Goal: Task Accomplishment & Management: Manage account settings

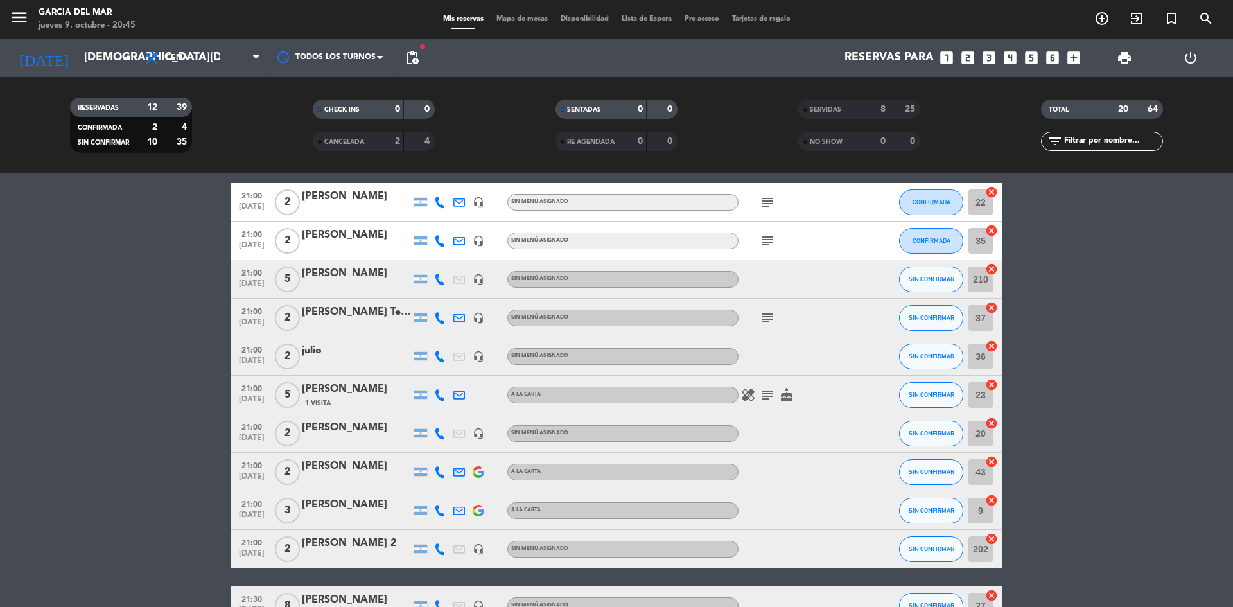
scroll to position [64, 0]
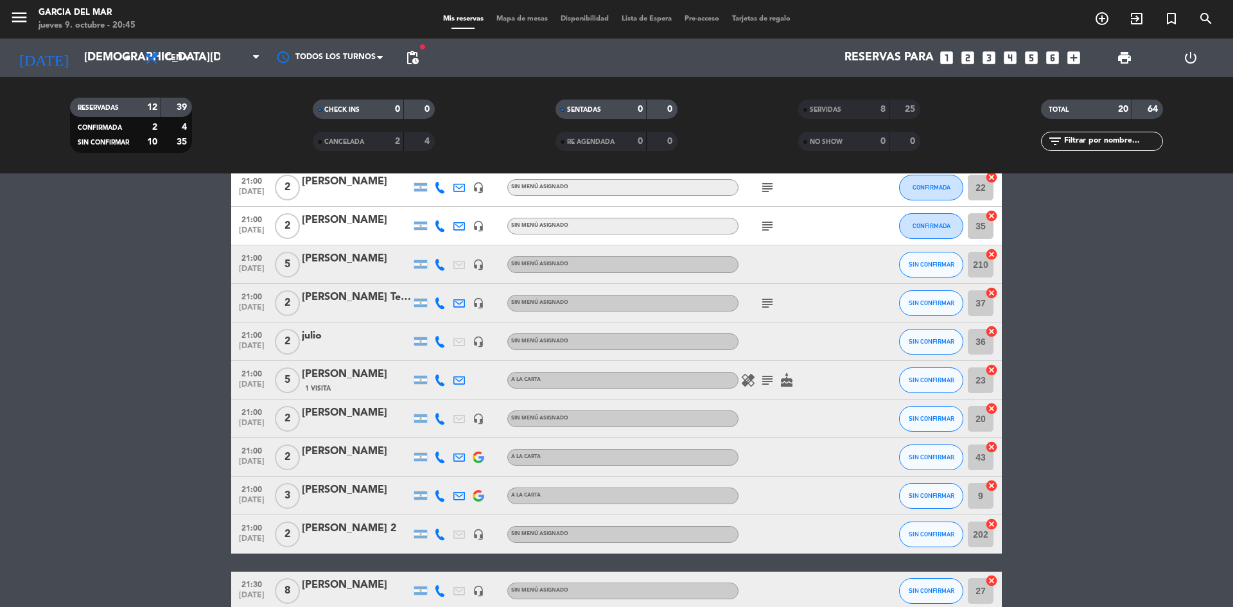
click at [769, 186] on icon "subject" at bounding box center [767, 187] width 15 height 15
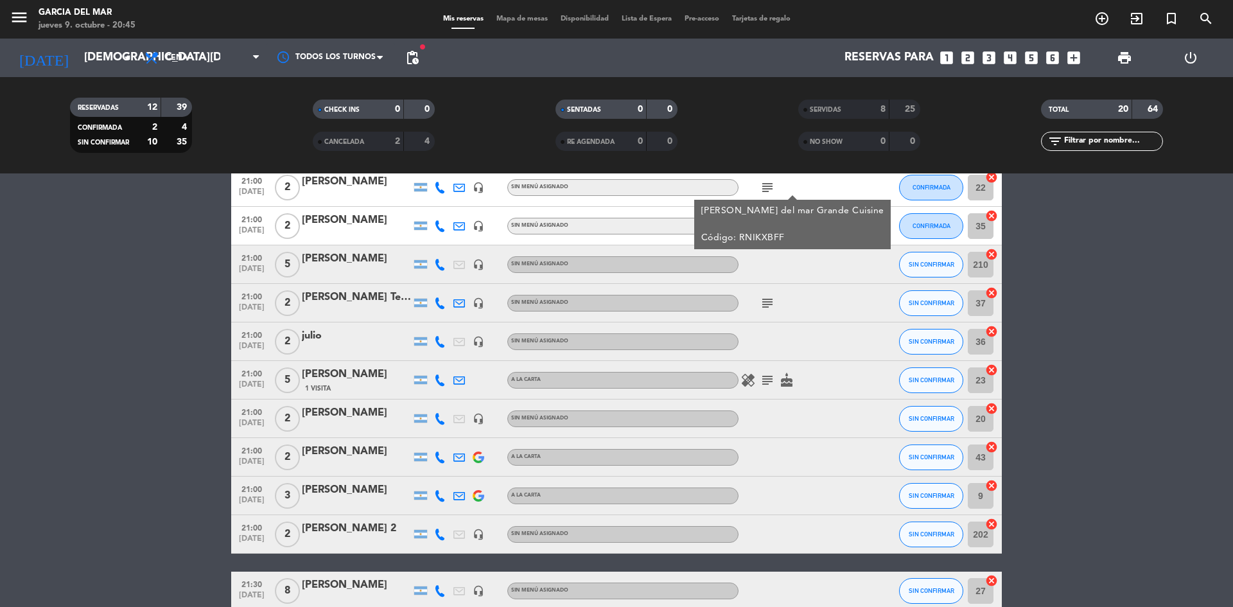
click at [769, 186] on icon "subject" at bounding box center [767, 187] width 15 height 15
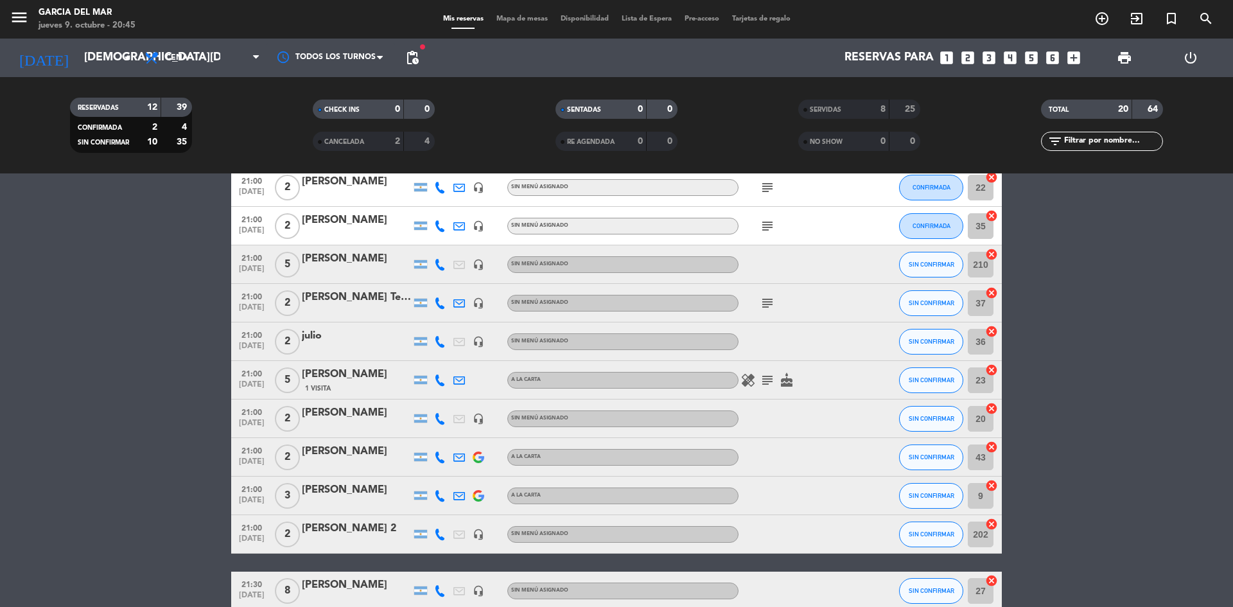
click at [769, 231] on icon "subject" at bounding box center [767, 225] width 15 height 15
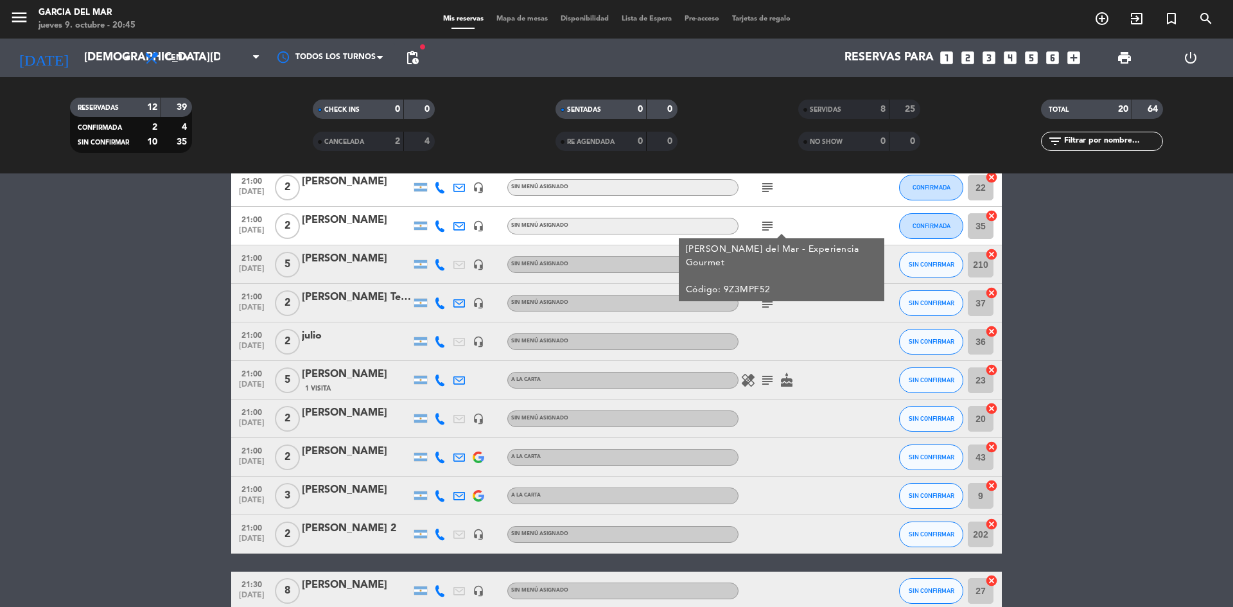
click at [769, 231] on icon "subject" at bounding box center [767, 225] width 15 height 15
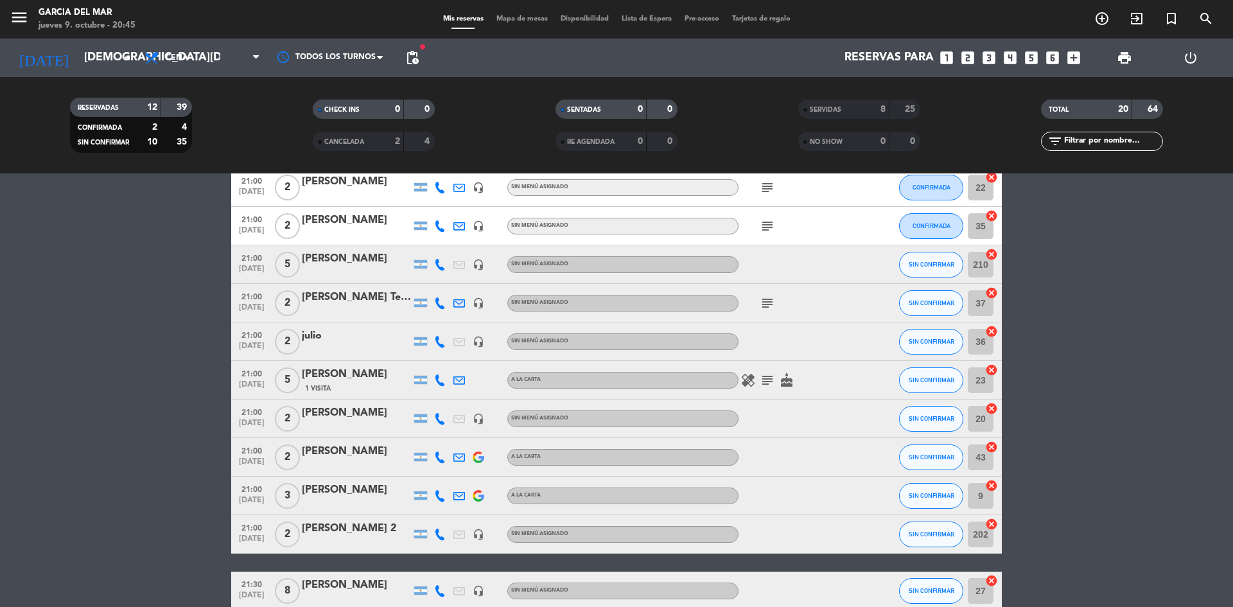
click at [769, 231] on icon "subject" at bounding box center [767, 225] width 15 height 15
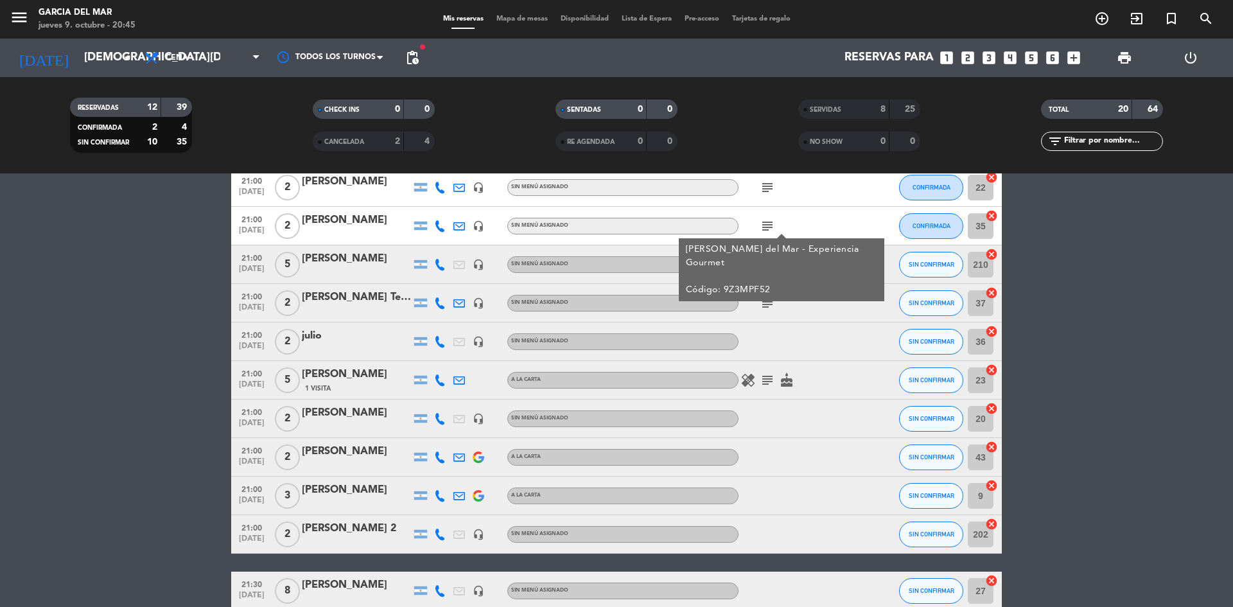
click at [1112, 249] on bookings-row "21:00 [DATE] 2 [PERSON_NAME] headset_mic Sin menú asignado subject CONFIRMADA 2…" at bounding box center [616, 408] width 1233 height 480
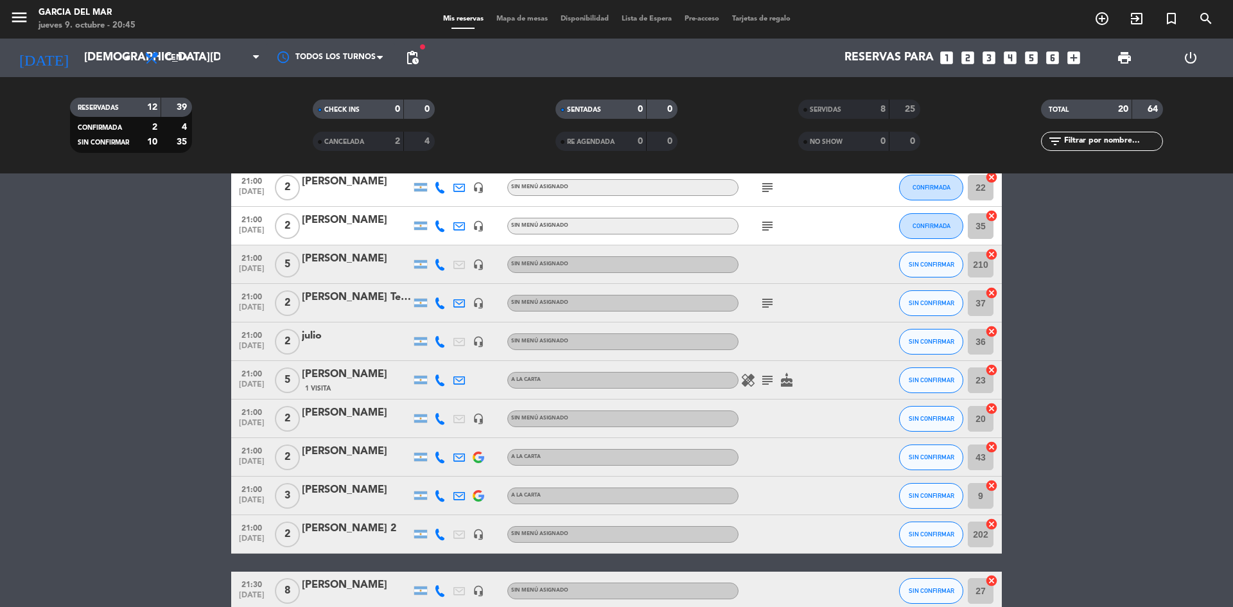
click at [771, 187] on icon "subject" at bounding box center [767, 187] width 15 height 15
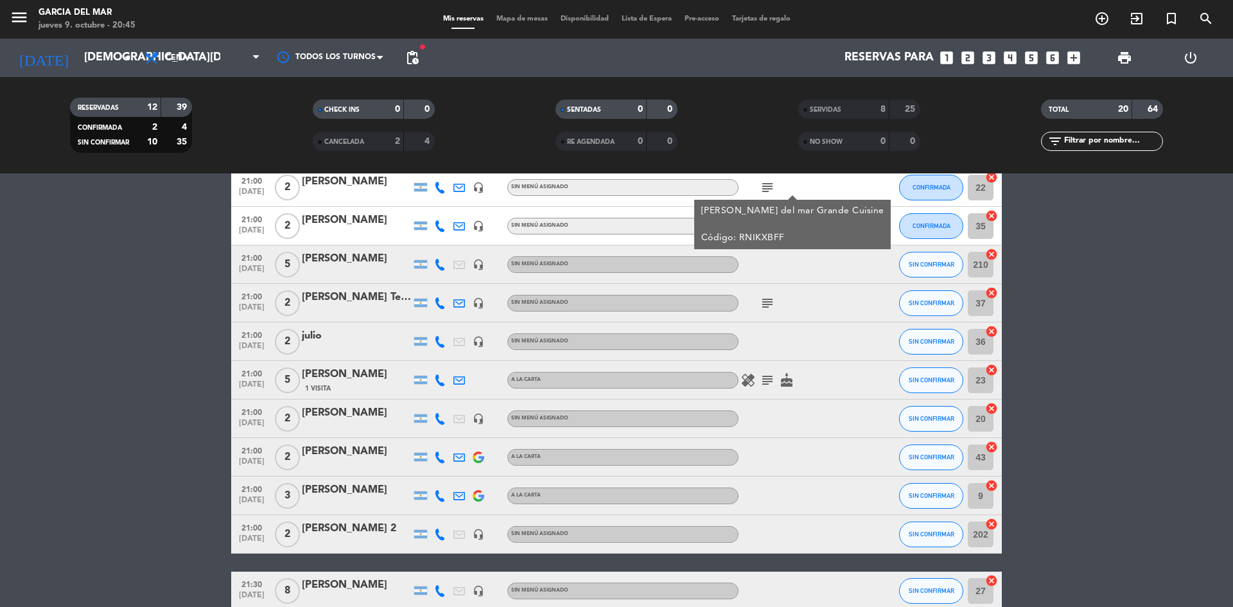
click at [771, 187] on icon "subject" at bounding box center [767, 187] width 15 height 15
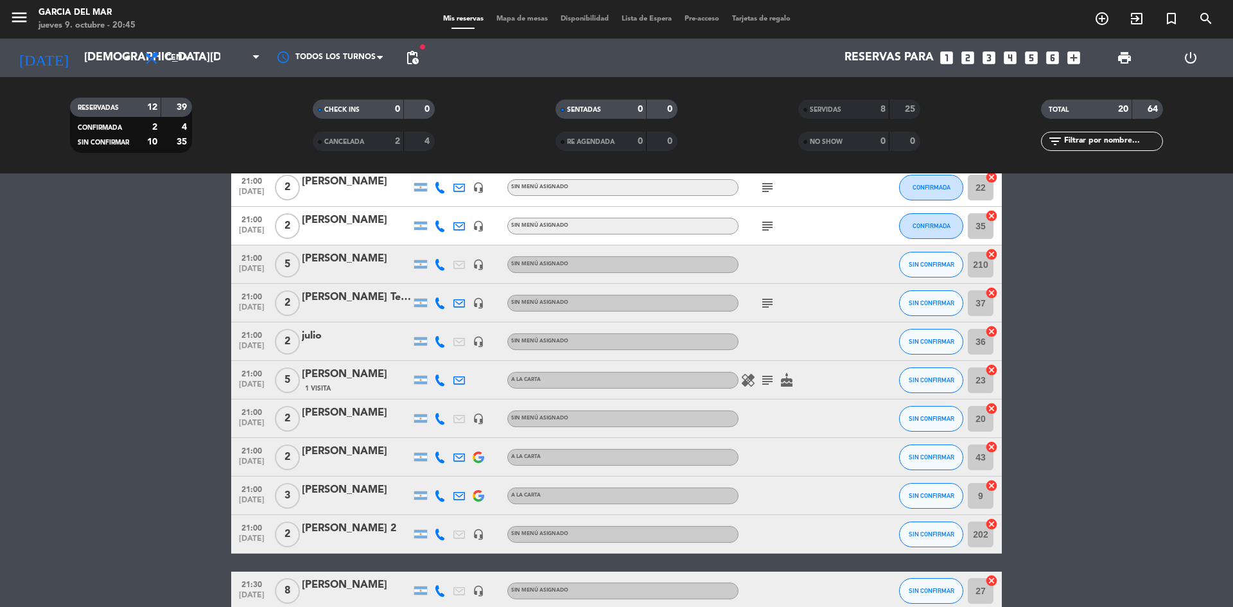
click at [1112, 242] on bookings-row "21:00 [DATE] 2 [PERSON_NAME] headset_mic Sin menú asignado subject CONFIRMADA 2…" at bounding box center [616, 408] width 1233 height 480
click at [1114, 242] on bookings-row "21:00 [DATE] 2 [PERSON_NAME] headset_mic Sin menú asignado subject CONFIRMADA 2…" at bounding box center [616, 408] width 1233 height 480
click at [769, 302] on icon "subject" at bounding box center [767, 302] width 15 height 15
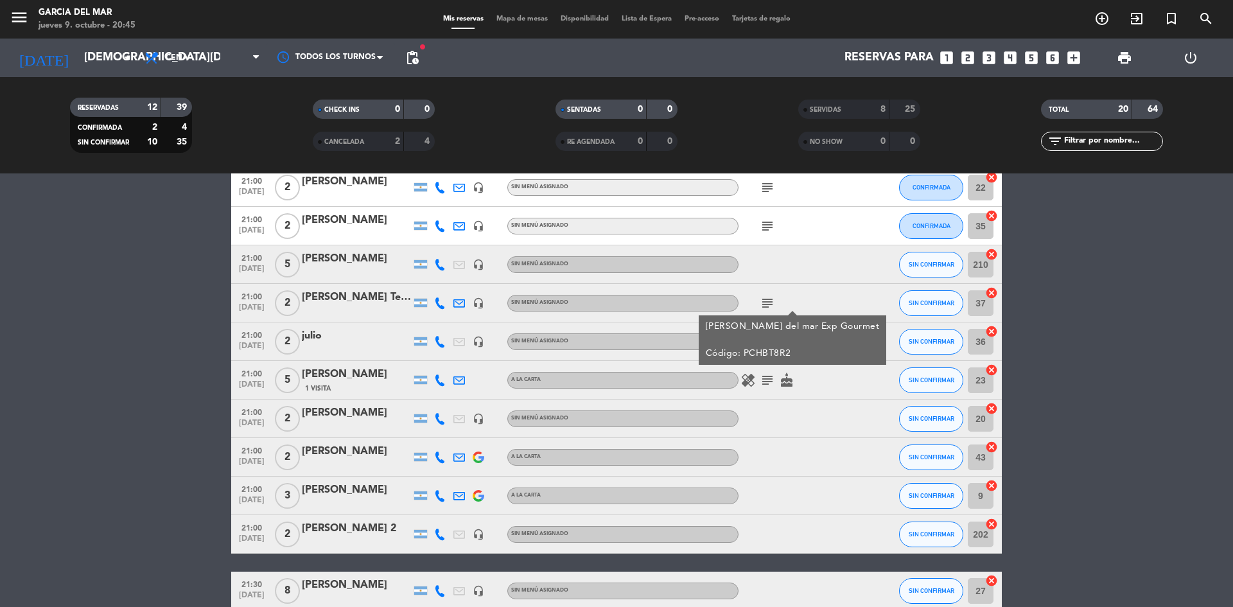
click at [769, 302] on icon "subject" at bounding box center [767, 302] width 15 height 15
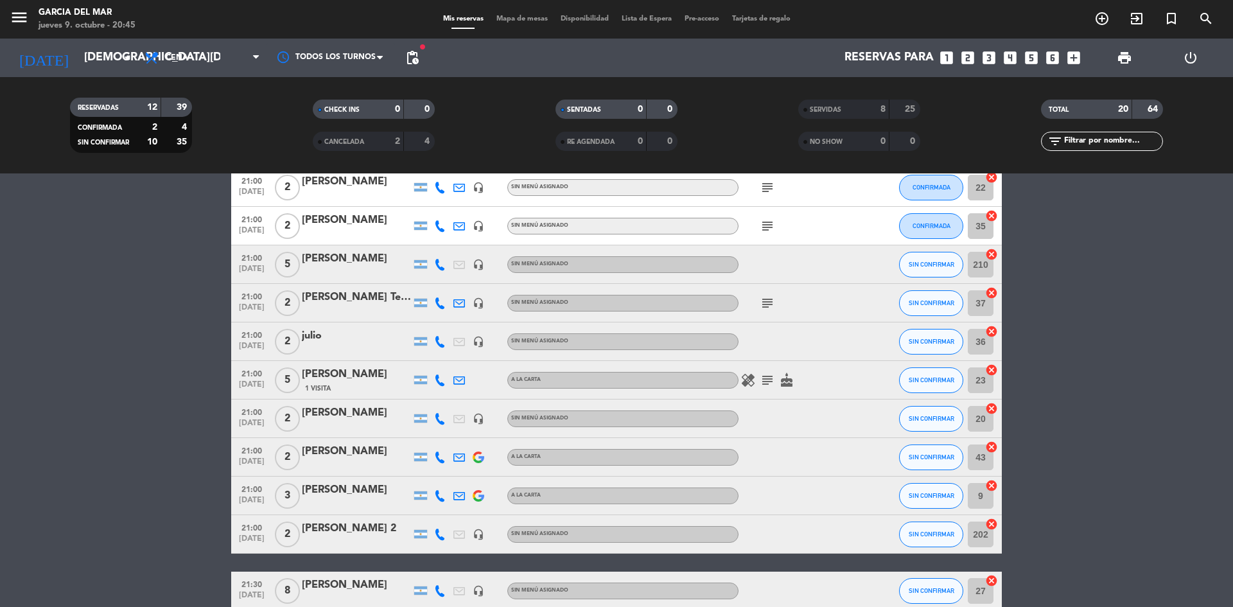
click at [769, 302] on icon "subject" at bounding box center [767, 302] width 15 height 15
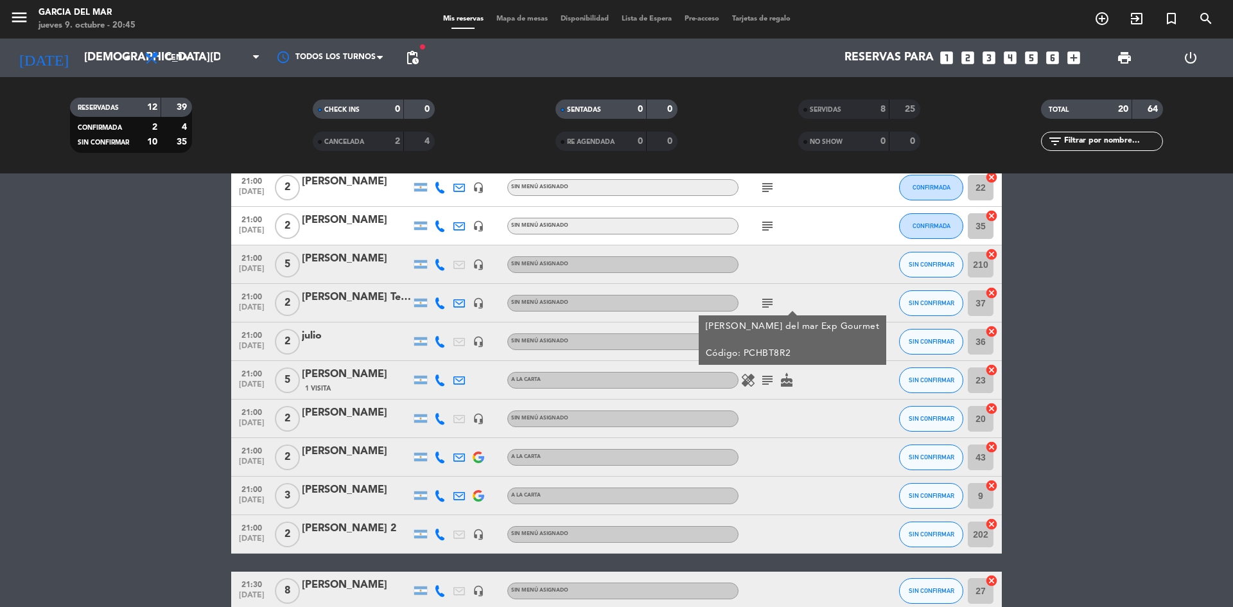
click at [769, 302] on icon "subject" at bounding box center [767, 302] width 15 height 15
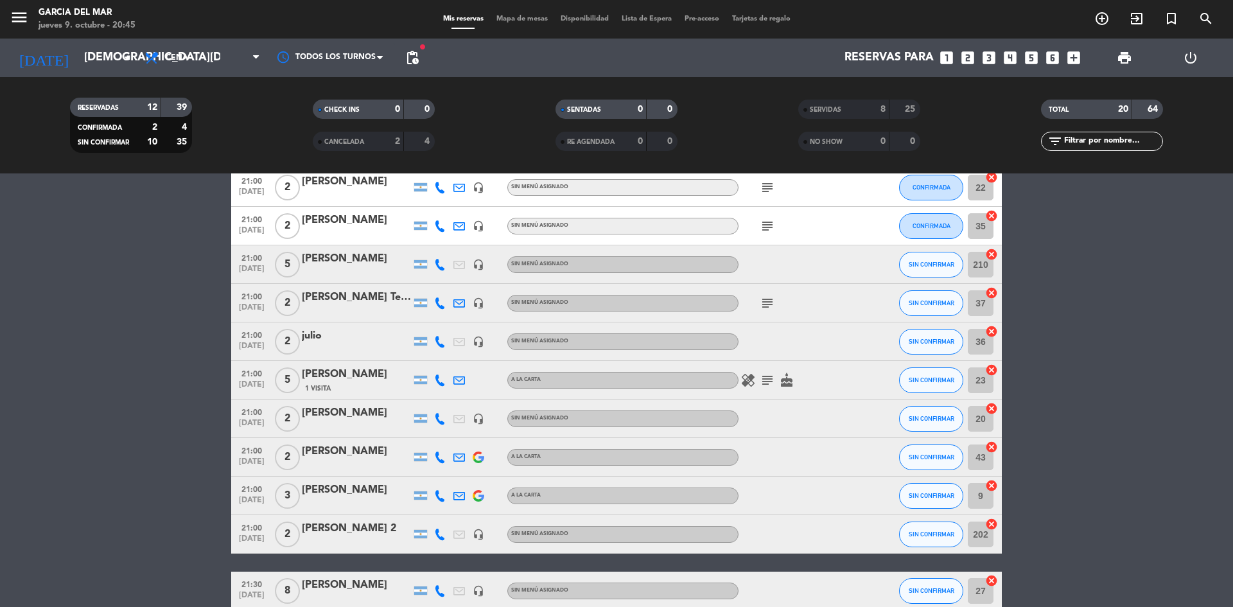
click at [767, 229] on icon "subject" at bounding box center [767, 225] width 15 height 15
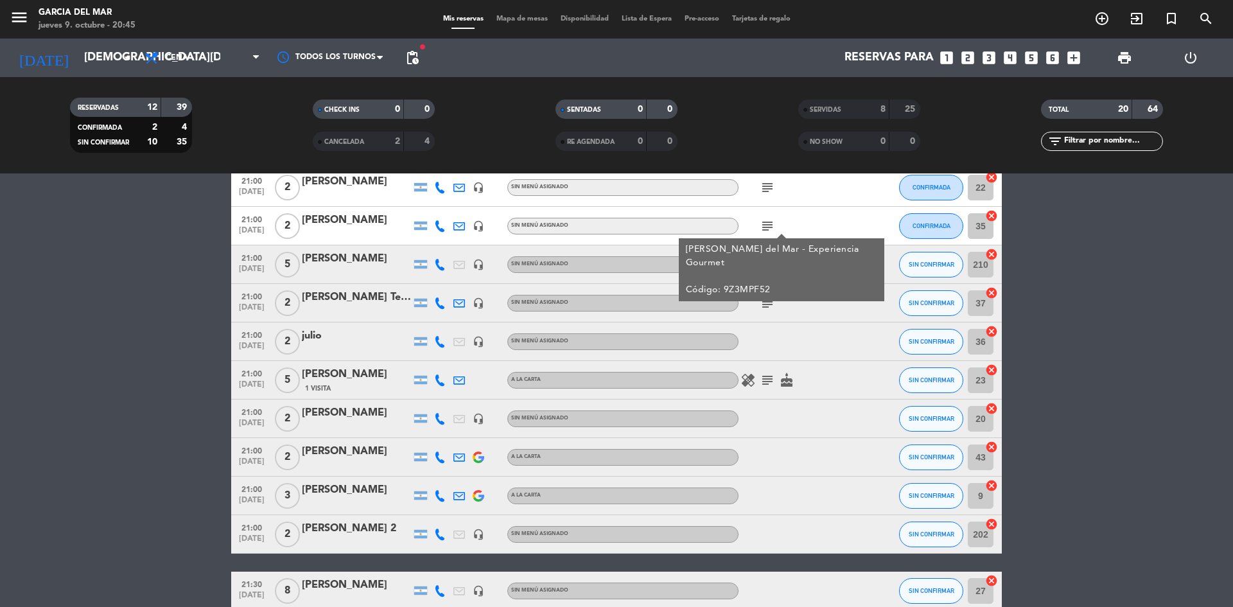
click at [767, 229] on icon "subject" at bounding box center [767, 225] width 15 height 15
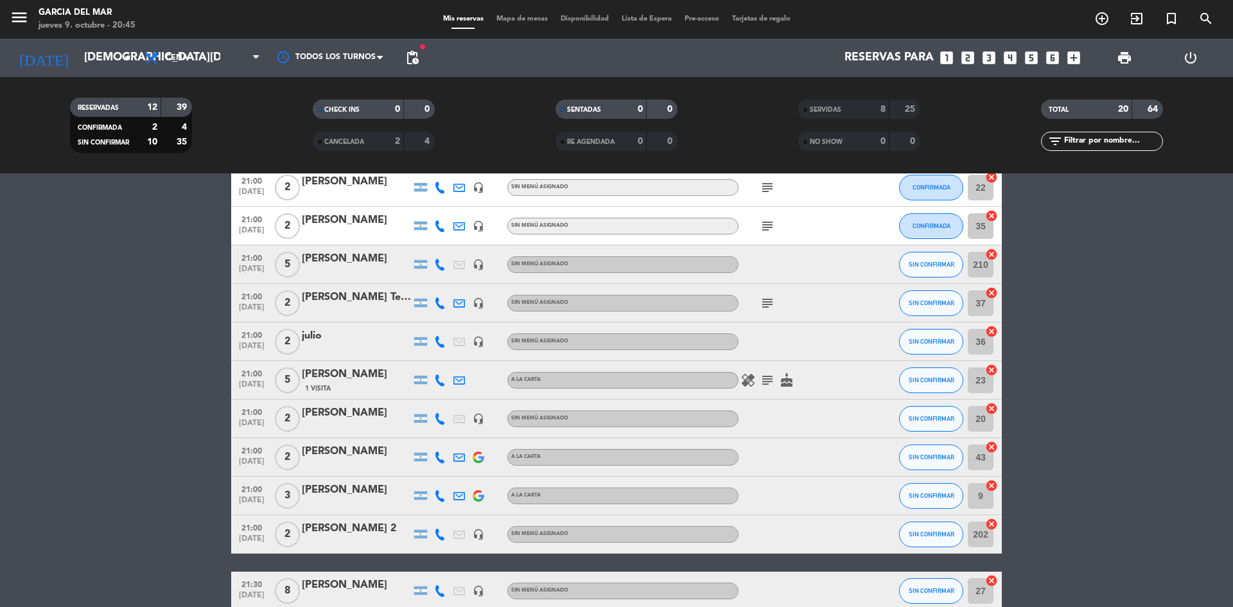
click at [765, 193] on icon "subject" at bounding box center [767, 187] width 15 height 15
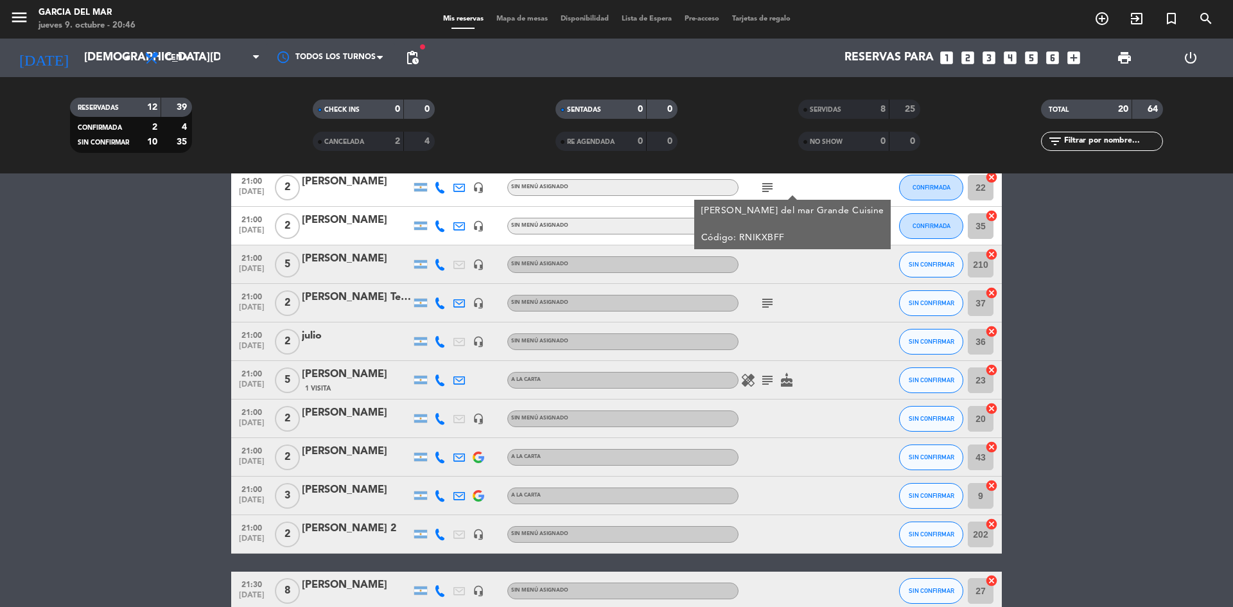
click at [1152, 288] on bookings-row "21:00 [DATE] 2 [PERSON_NAME] headset_mic Sin menú asignado subject [PERSON_NAME…" at bounding box center [616, 408] width 1233 height 480
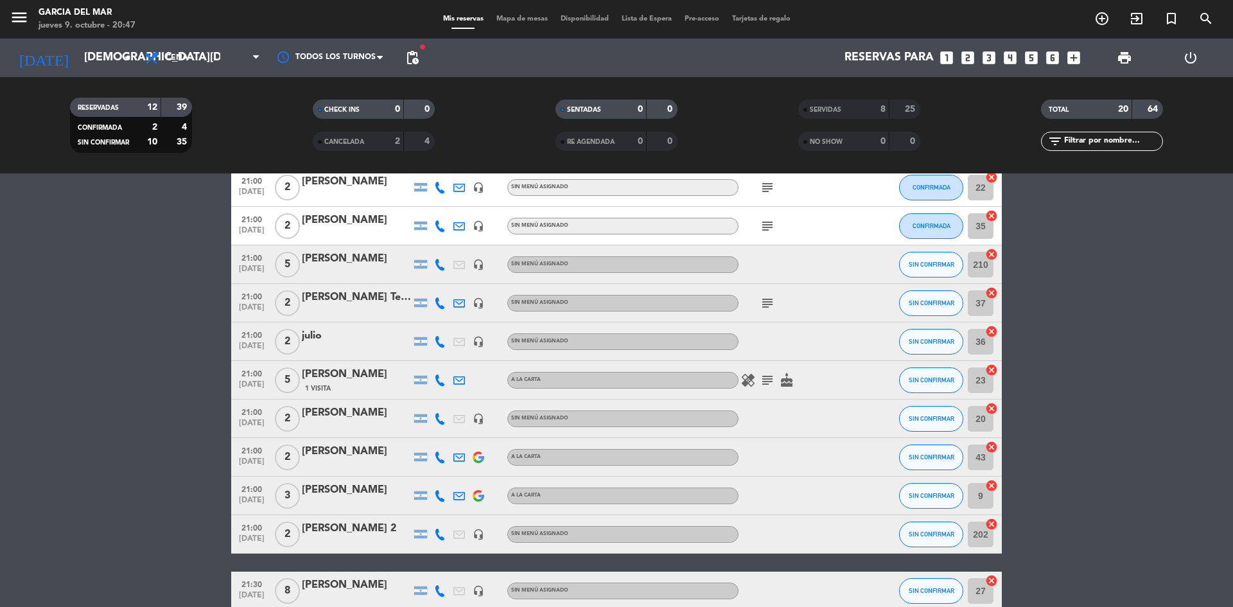
scroll to position [0, 0]
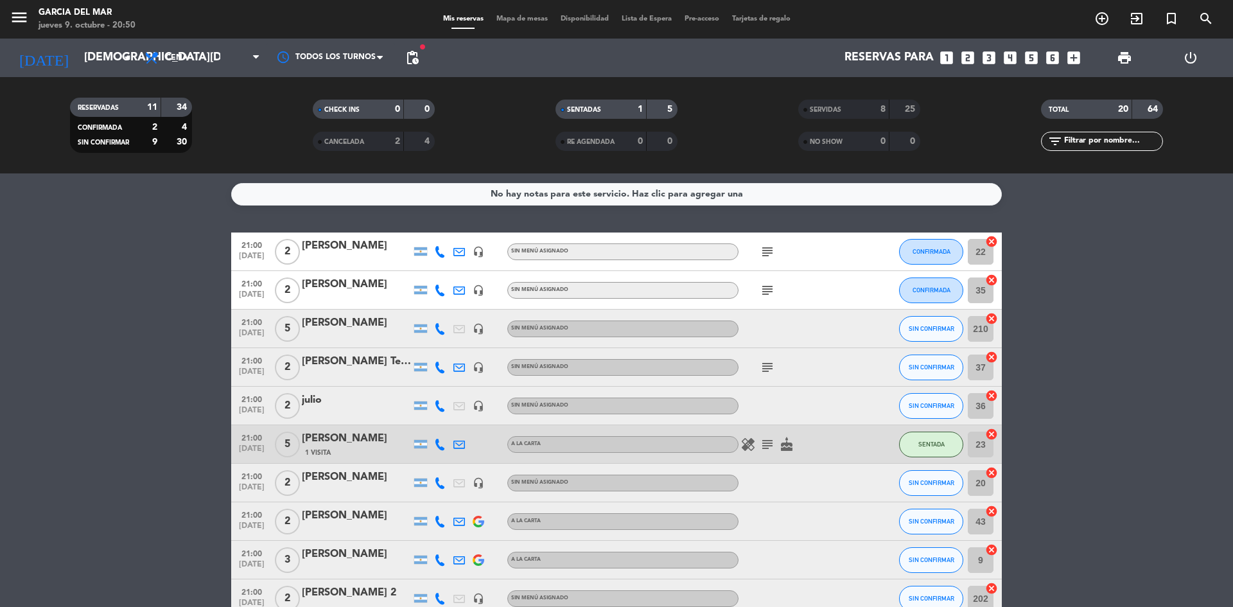
click at [1117, 289] on bookings-row "21:00 [DATE] 2 [PERSON_NAME] headset_mic Sin menú asignado subject CONFIRMADA 2…" at bounding box center [616, 472] width 1233 height 480
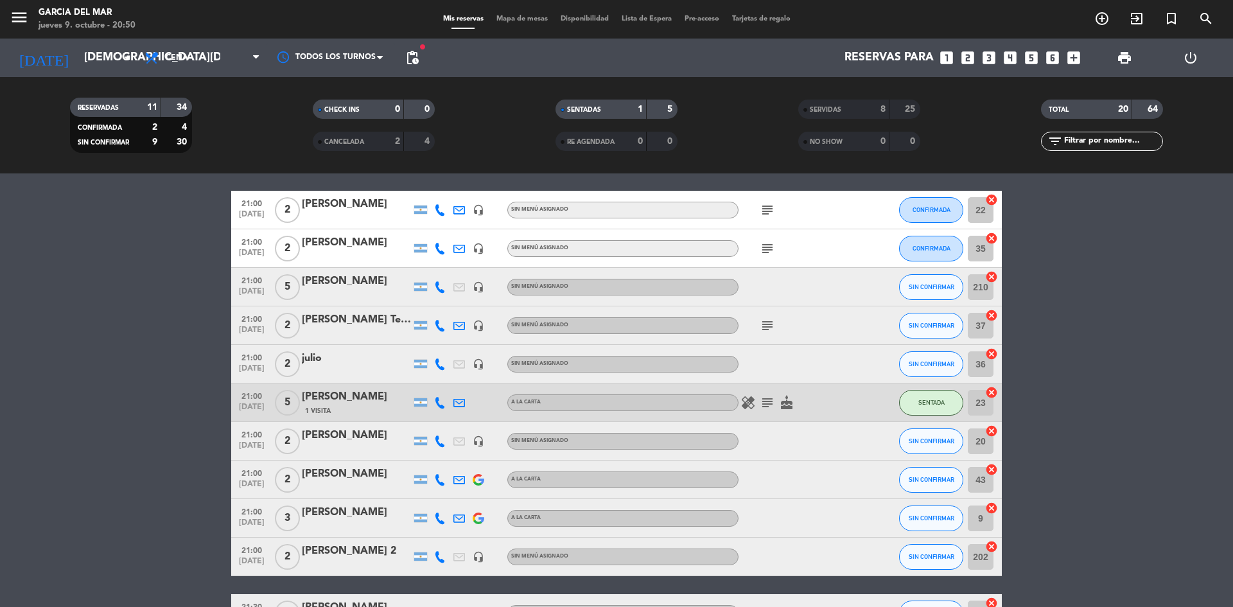
scroll to position [128, 0]
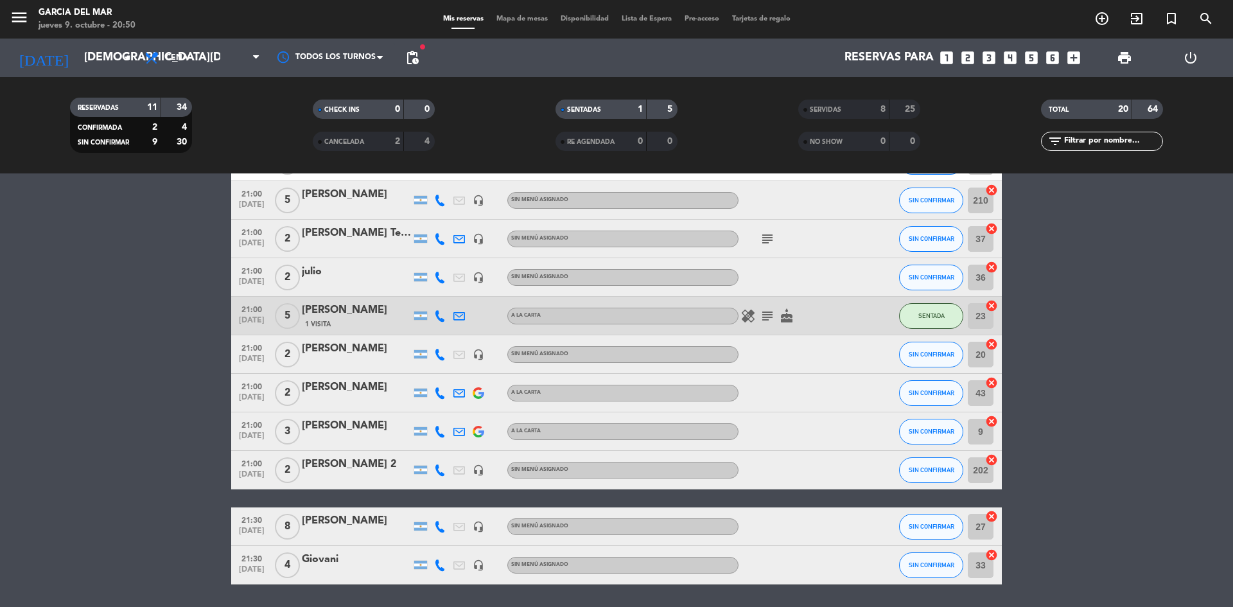
click at [1099, 377] on bookings-row "21:00 [DATE] 2 [PERSON_NAME] headset_mic Sin menú asignado subject CONFIRMADA 2…" at bounding box center [616, 344] width 1233 height 480
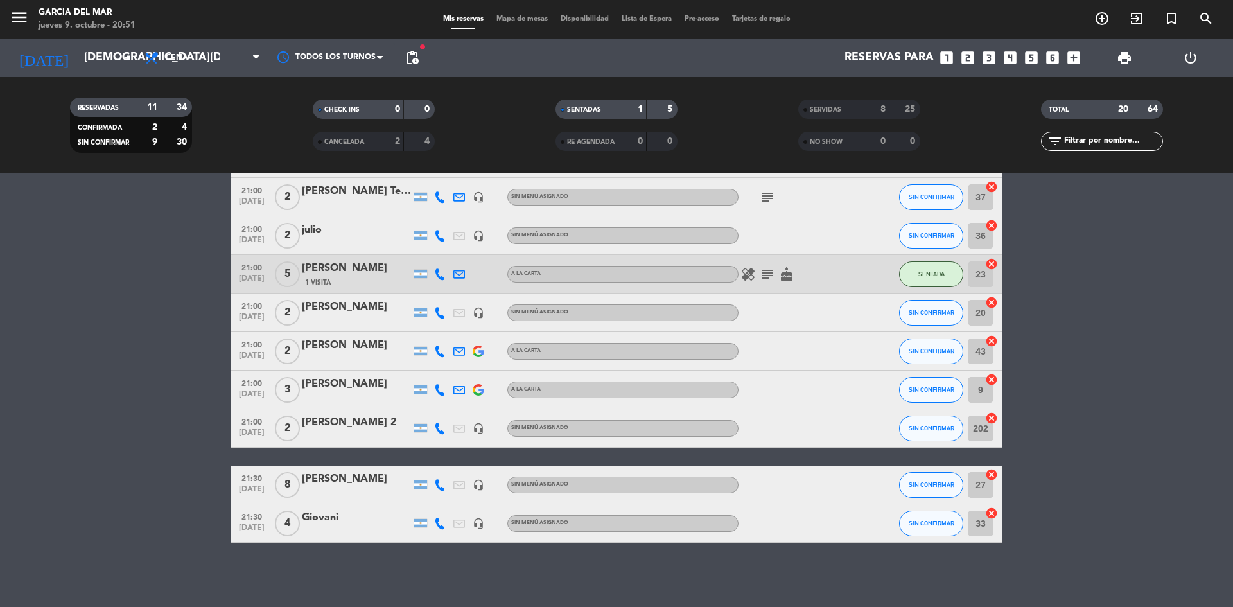
scroll to position [0, 0]
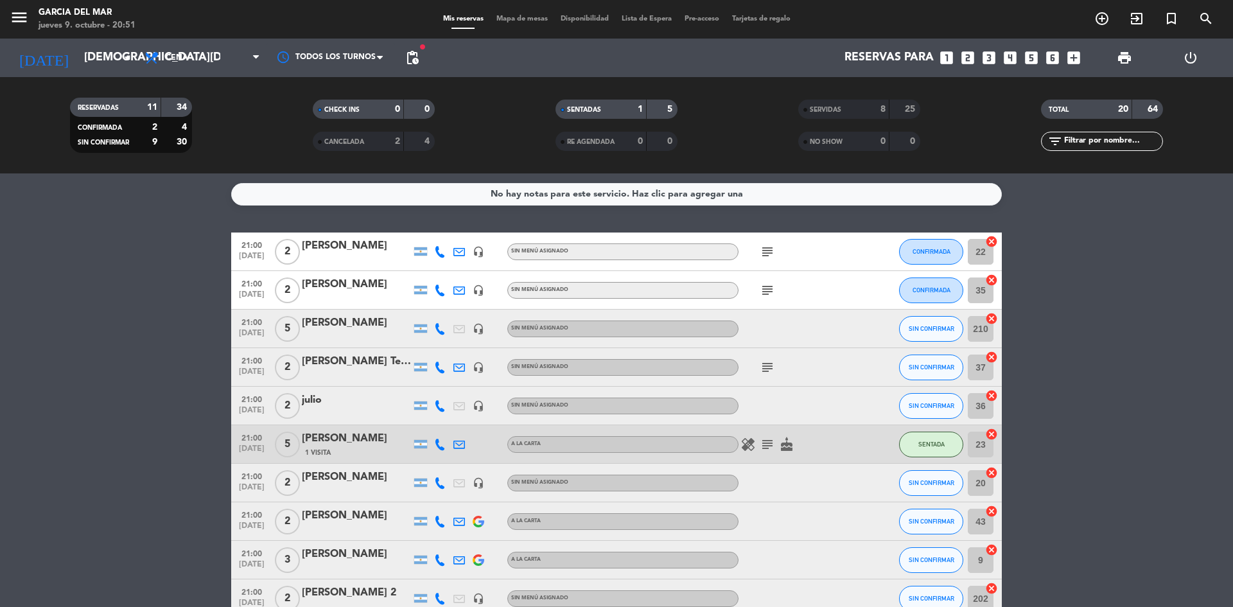
click at [647, 111] on div "SENTADAS 1 5" at bounding box center [616, 109] width 122 height 19
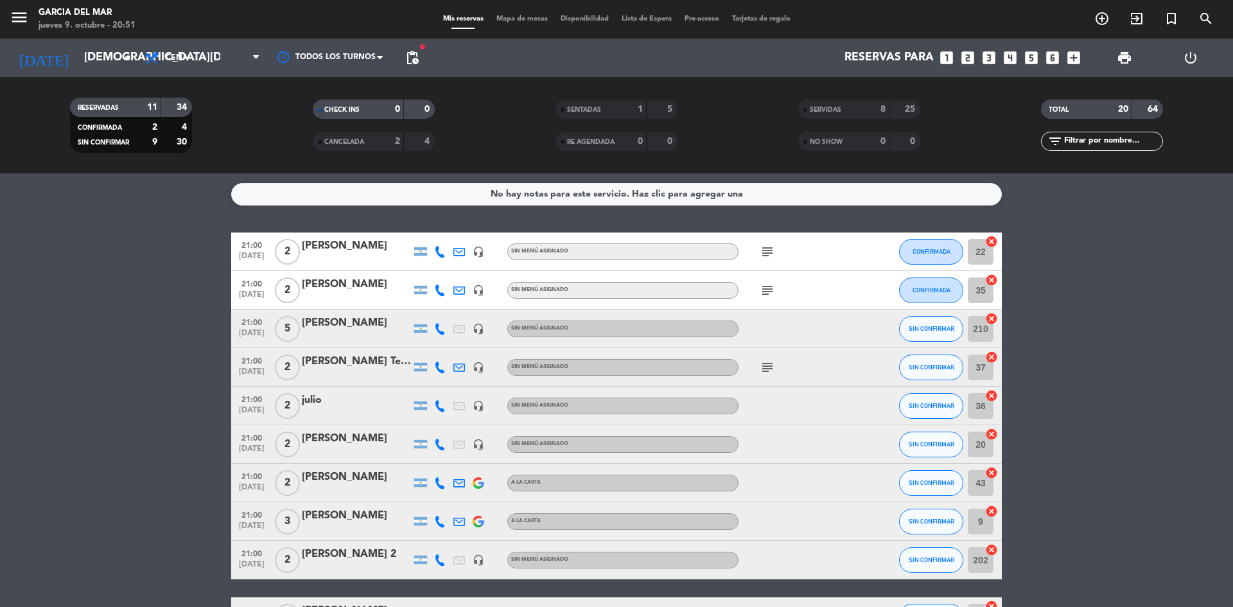
click at [850, 110] on div "SERVIDAS" at bounding box center [830, 109] width 59 height 15
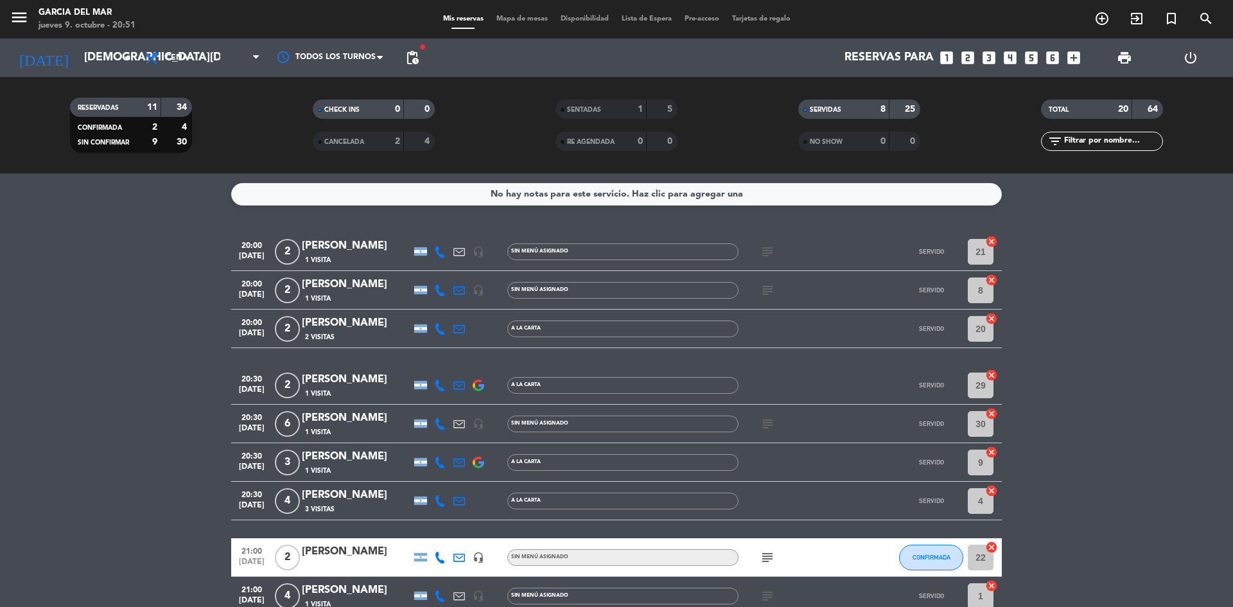
click at [769, 435] on div "subject" at bounding box center [797, 424] width 116 height 38
click at [764, 424] on icon "subject" at bounding box center [767, 423] width 15 height 15
click at [471, 16] on span "Mis reservas" at bounding box center [463, 18] width 53 height 7
click at [469, 18] on span "Mis reservas" at bounding box center [463, 18] width 53 height 7
click at [111, 62] on input "[DEMOGRAPHIC_DATA][DATE]" at bounding box center [152, 58] width 149 height 26
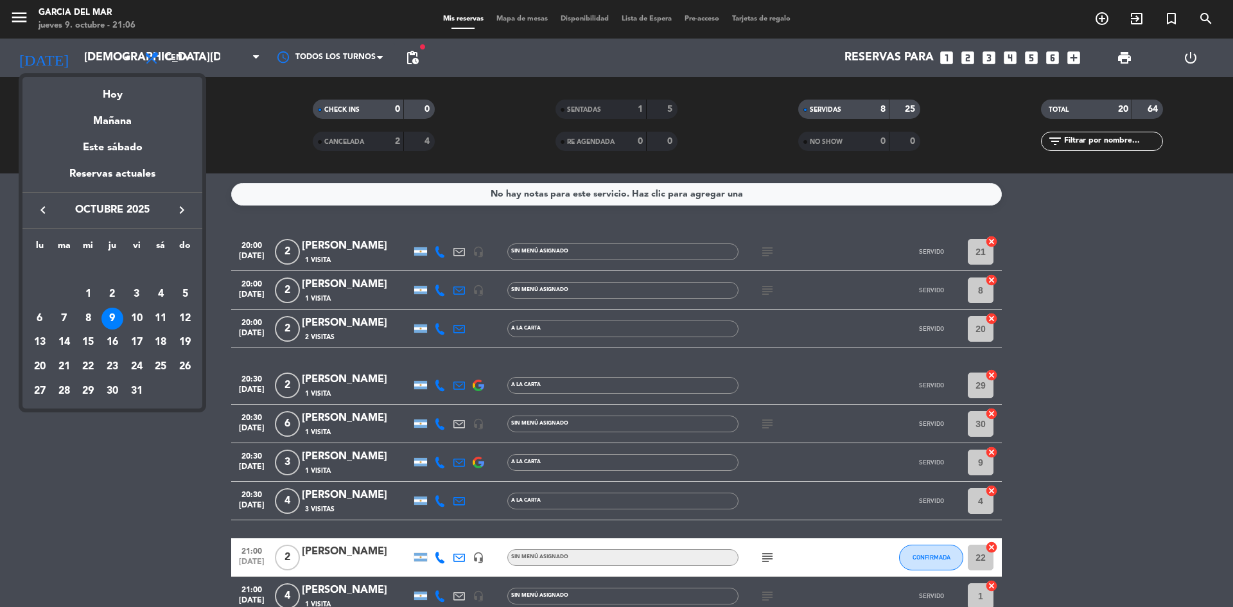
click at [871, 114] on div at bounding box center [616, 303] width 1233 height 607
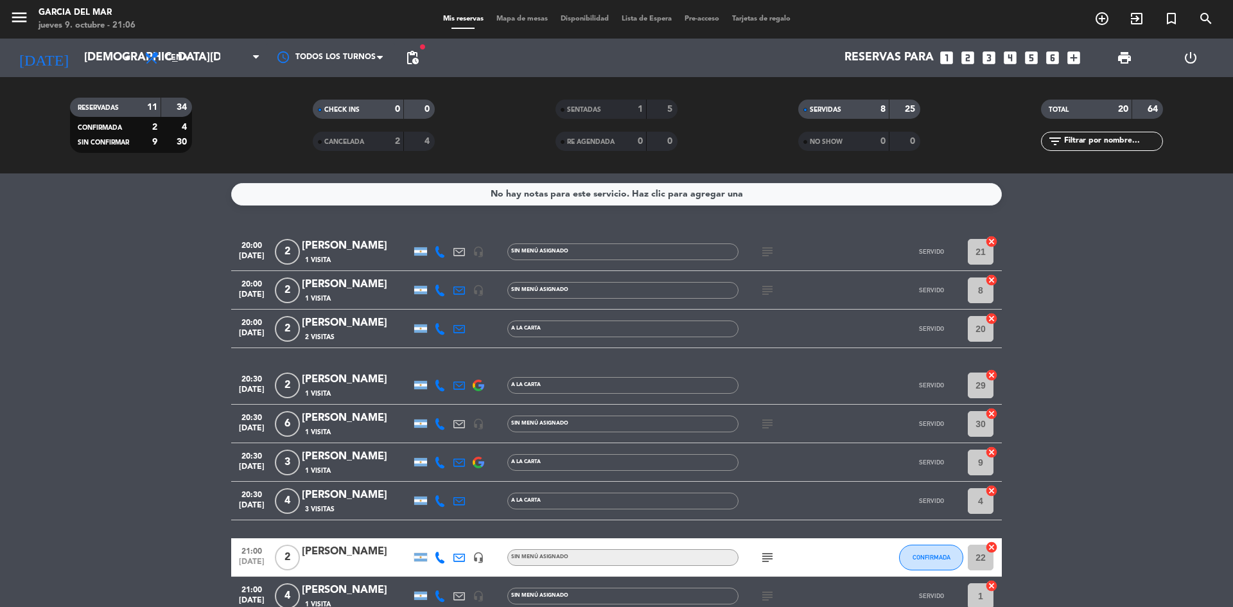
click at [871, 106] on div "8" at bounding box center [874, 109] width 26 height 15
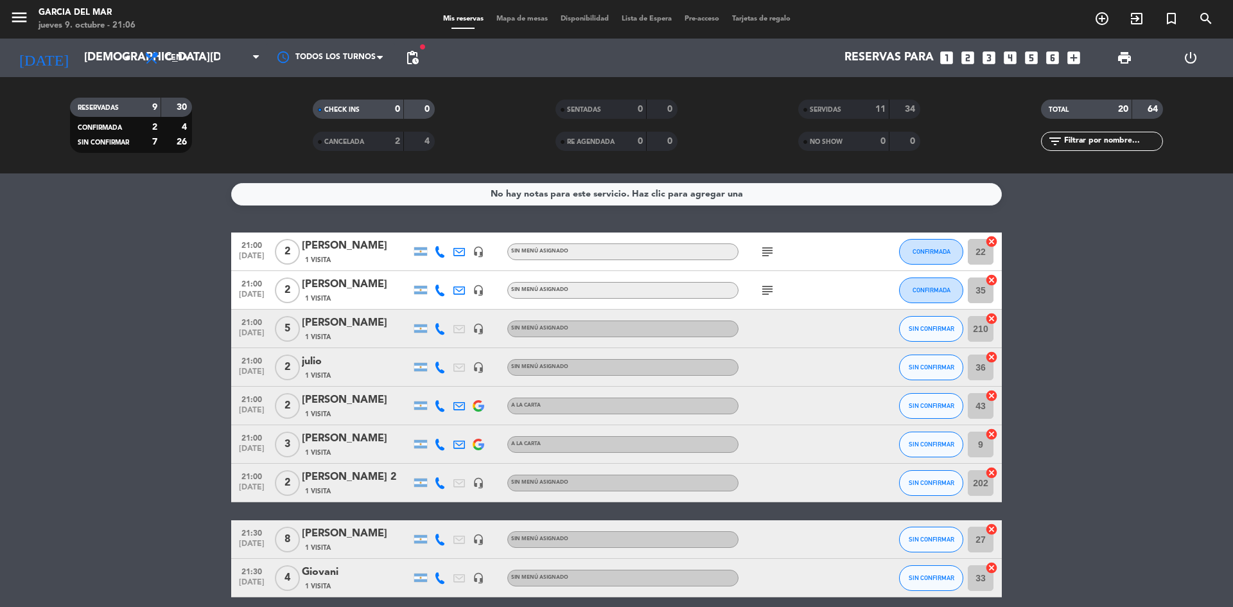
click at [772, 296] on icon "subject" at bounding box center [767, 290] width 15 height 15
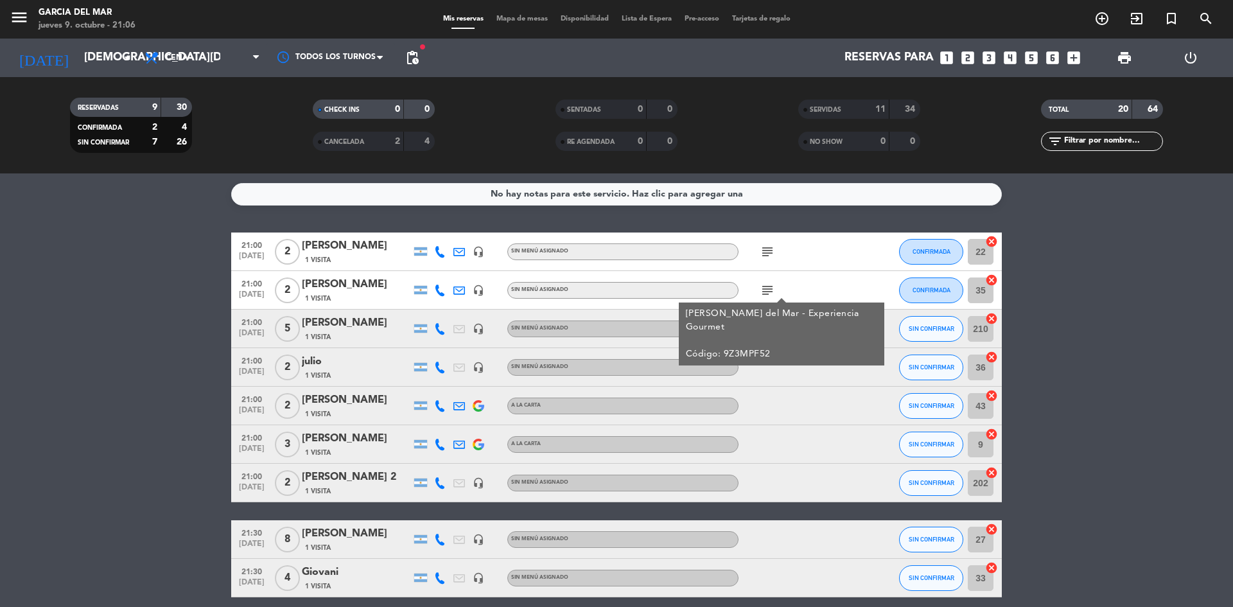
click at [771, 256] on icon "subject" at bounding box center [767, 251] width 15 height 15
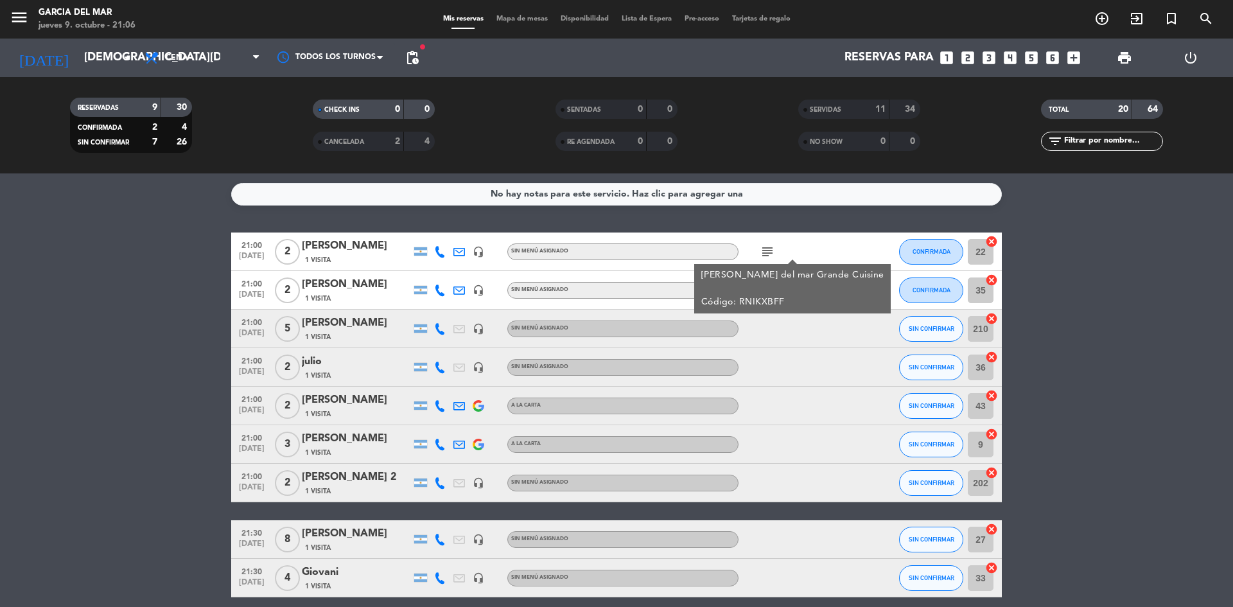
click at [1183, 329] on bookings-row "21:00 [DATE] 2 [PERSON_NAME] 1 Visita headset_mic Sin menú asignado subject [PE…" at bounding box center [616, 414] width 1233 height 365
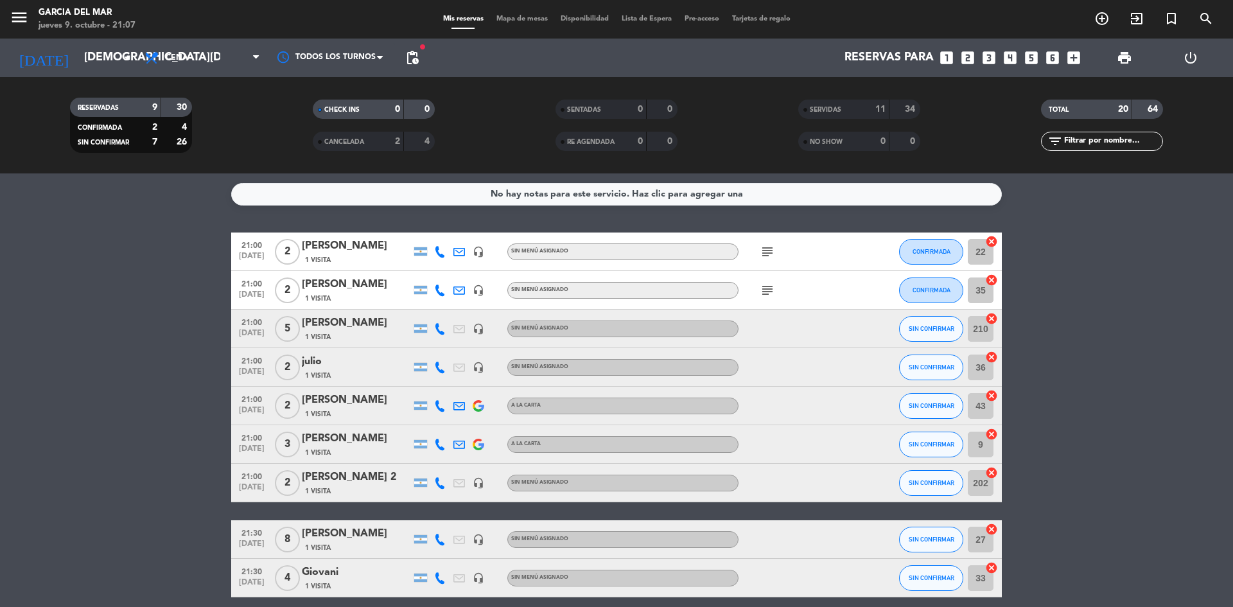
click at [1071, 358] on bookings-row "21:00 [DATE] 2 [PERSON_NAME] 1 Visita headset_mic Sin menú asignado subject CON…" at bounding box center [616, 414] width 1233 height 365
drag, startPoint x: 1165, startPoint y: 399, endPoint x: 1151, endPoint y: 412, distance: 18.6
click at [1165, 401] on bookings-row "21:00 [DATE] 2 [PERSON_NAME] 1 Visita headset_mic Sin menú asignado subject CON…" at bounding box center [616, 414] width 1233 height 365
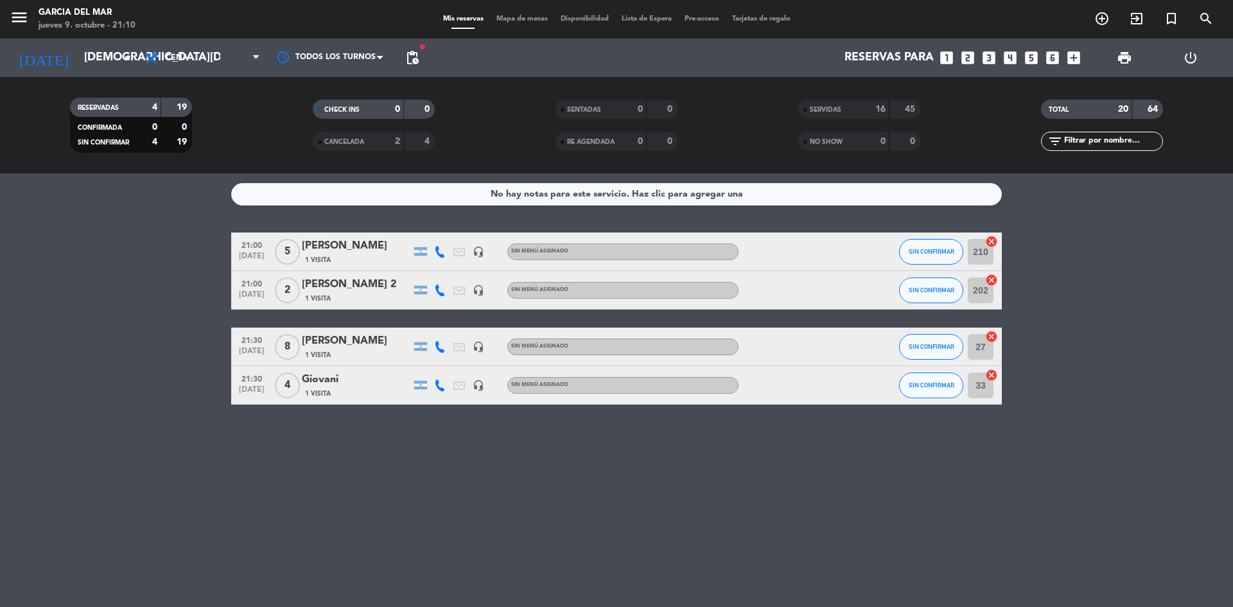
click at [1056, 339] on bookings-row "21:00 [DATE] 5 [PERSON_NAME] 1 Visita headset_mic Sin menú asignado SIN CONFIRM…" at bounding box center [616, 318] width 1233 height 172
